Goal: Check status: Check status

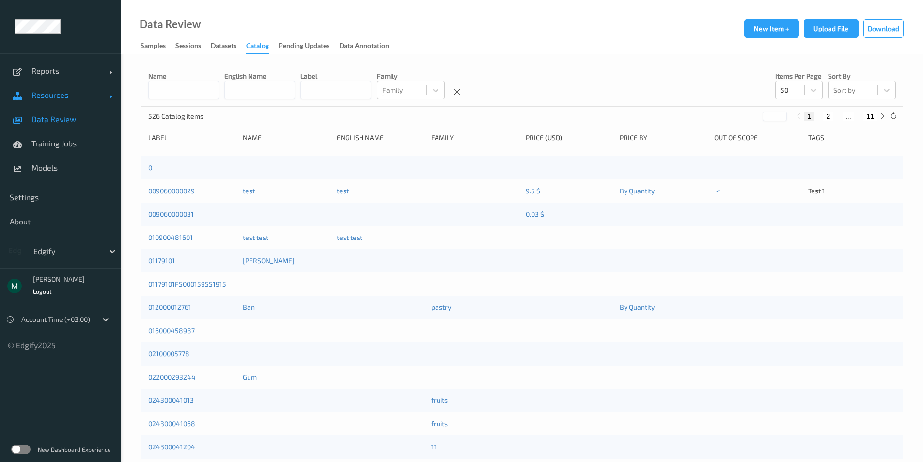
click at [53, 101] on link "Resources" at bounding box center [60, 95] width 121 height 24
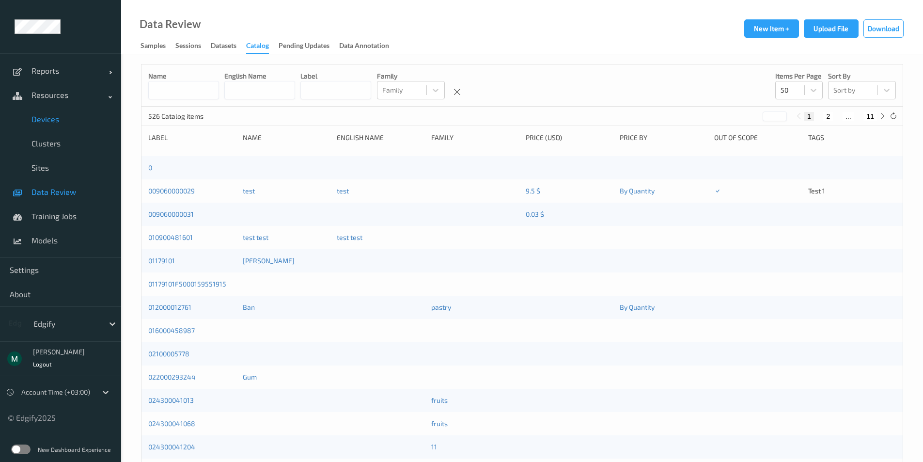
click at [58, 122] on span "Devices" at bounding box center [71, 119] width 80 height 10
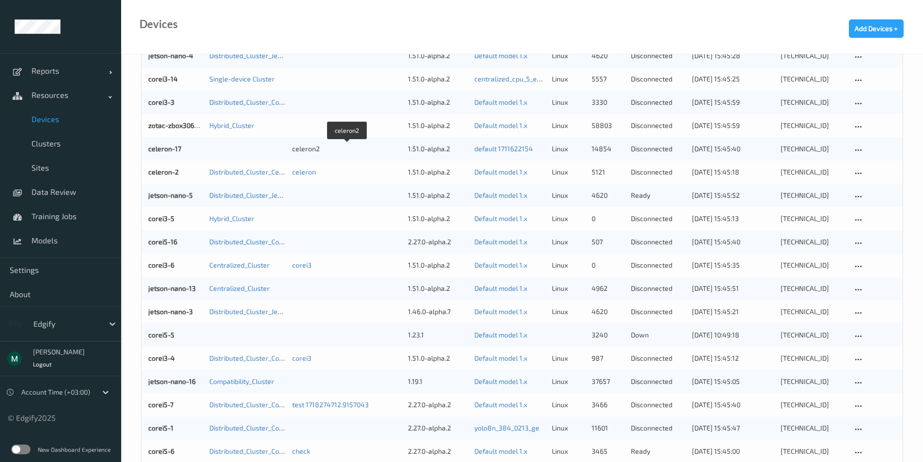
scroll to position [233, 0]
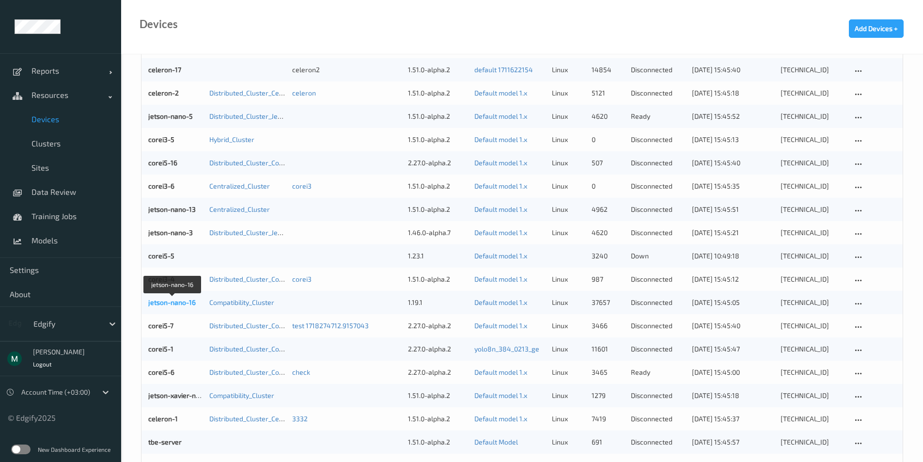
click at [163, 302] on link "jetson-nano-16" at bounding box center [171, 302] width 47 height 8
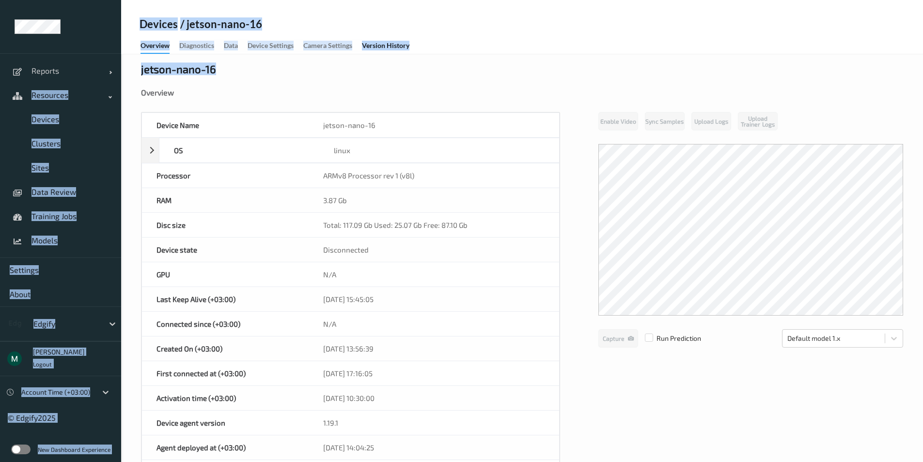
drag, startPoint x: 231, startPoint y: 72, endPoint x: 114, endPoint y: 58, distance: 117.1
click at [114, 58] on div "Reports Default Report Customized Report Resources Devices Clusters Sites Data …" at bounding box center [461, 381] width 923 height 763
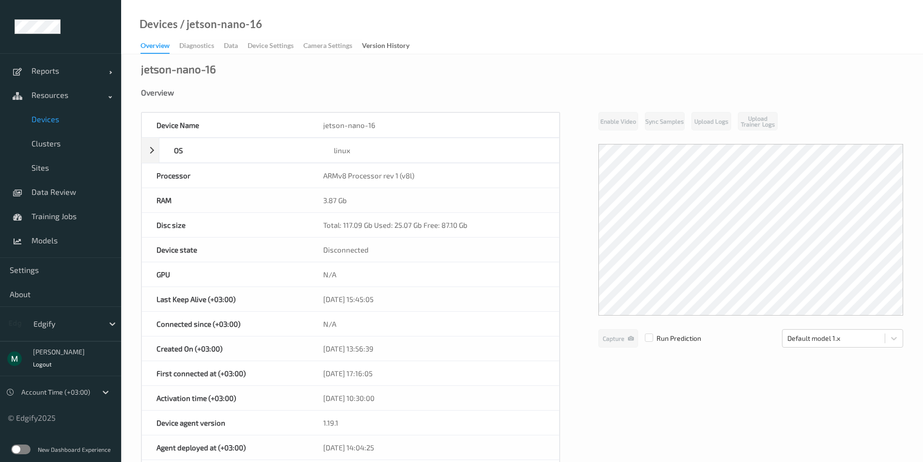
click at [410, 112] on div "Device Name jetson-nano-16" at bounding box center [350, 124] width 418 height 25
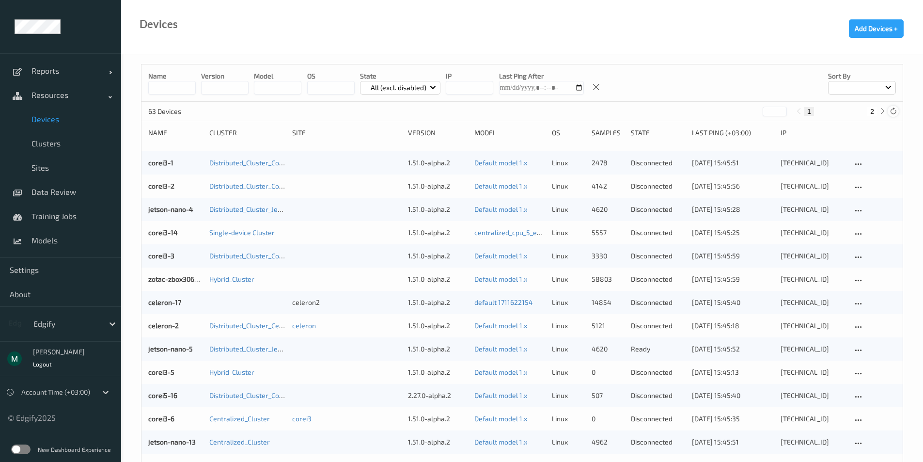
click at [892, 107] on div at bounding box center [893, 111] width 11 height 11
